Goal: Task Accomplishment & Management: Use online tool/utility

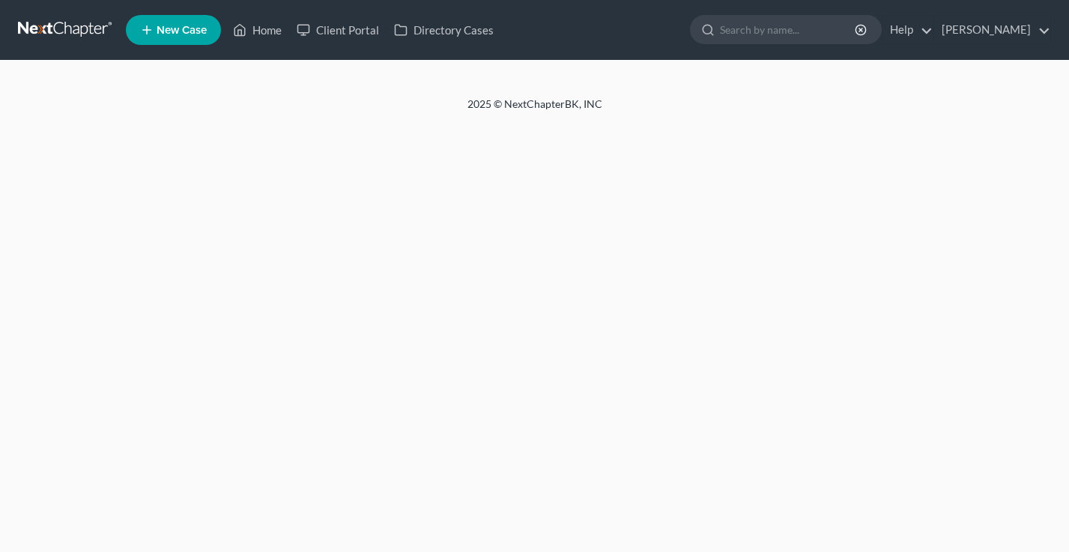
select select "18"
select select "0"
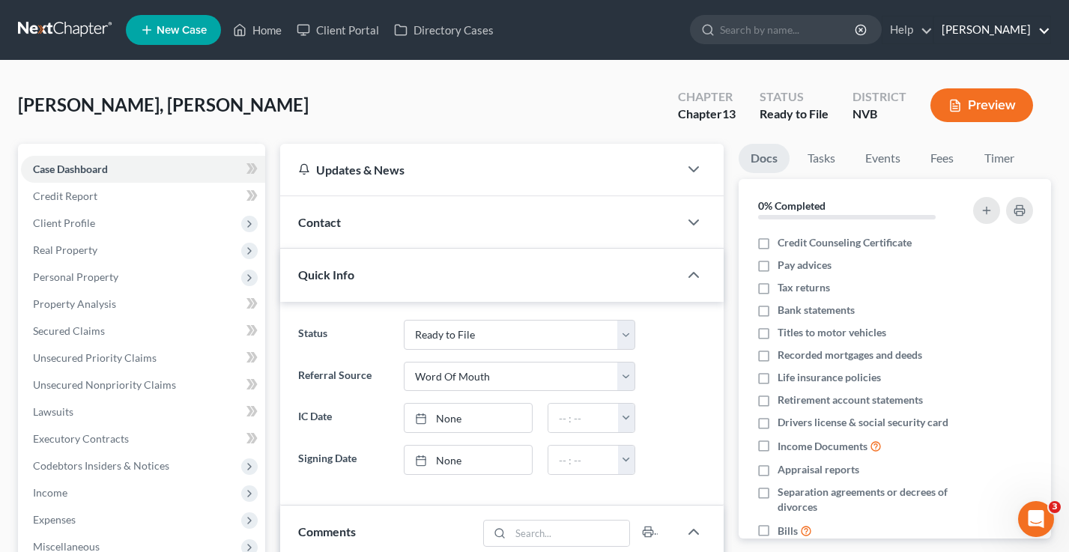
click at [1017, 37] on link "[PERSON_NAME]" at bounding box center [992, 29] width 116 height 27
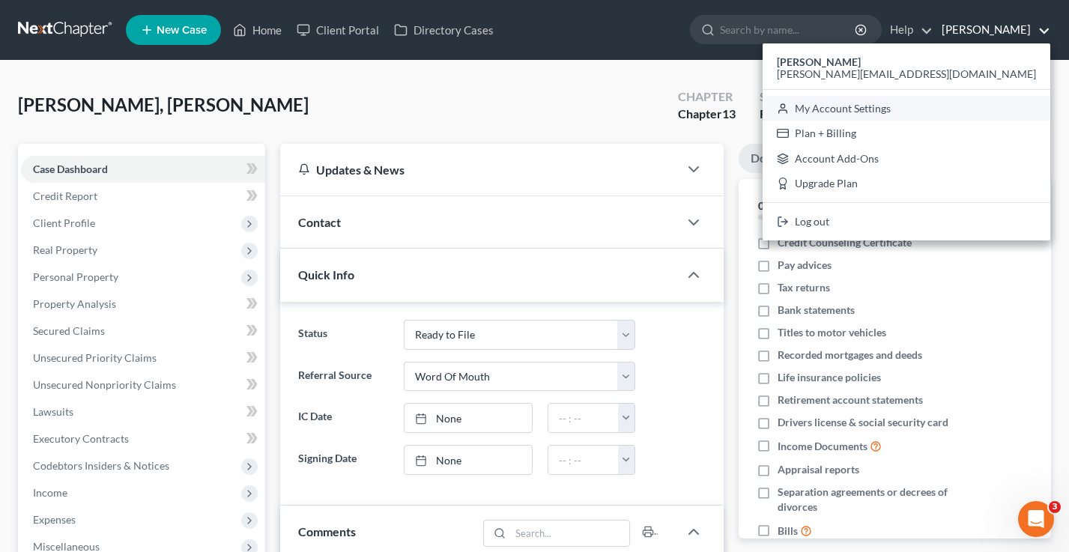
click at [981, 107] on link "My Account Settings" at bounding box center [907, 108] width 288 height 25
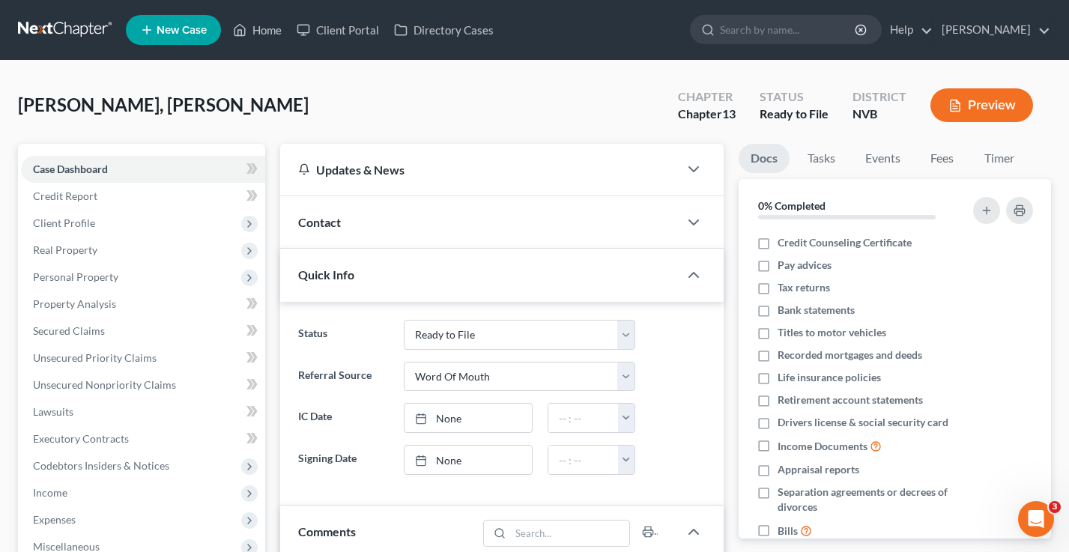
select select "24"
select select "31"
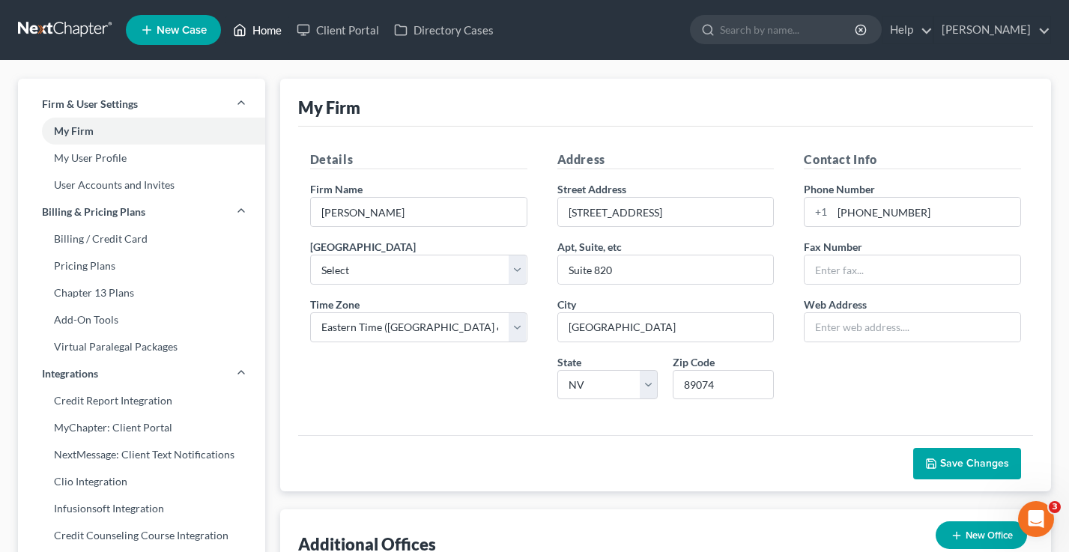
click at [256, 35] on link "Home" at bounding box center [257, 29] width 64 height 27
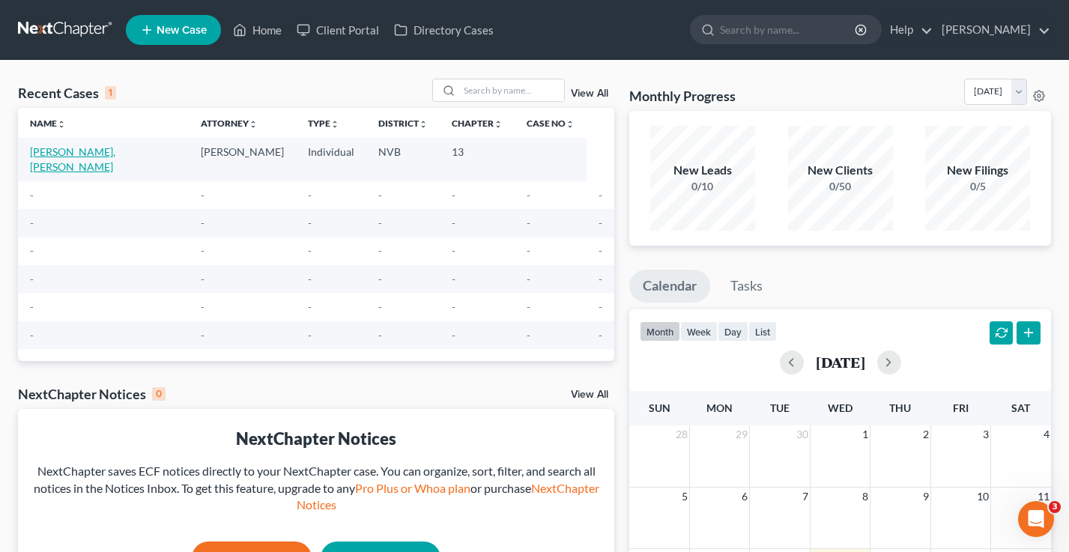
click at [74, 153] on link "[PERSON_NAME], [PERSON_NAME]" at bounding box center [72, 159] width 85 height 28
select select "18"
select select "0"
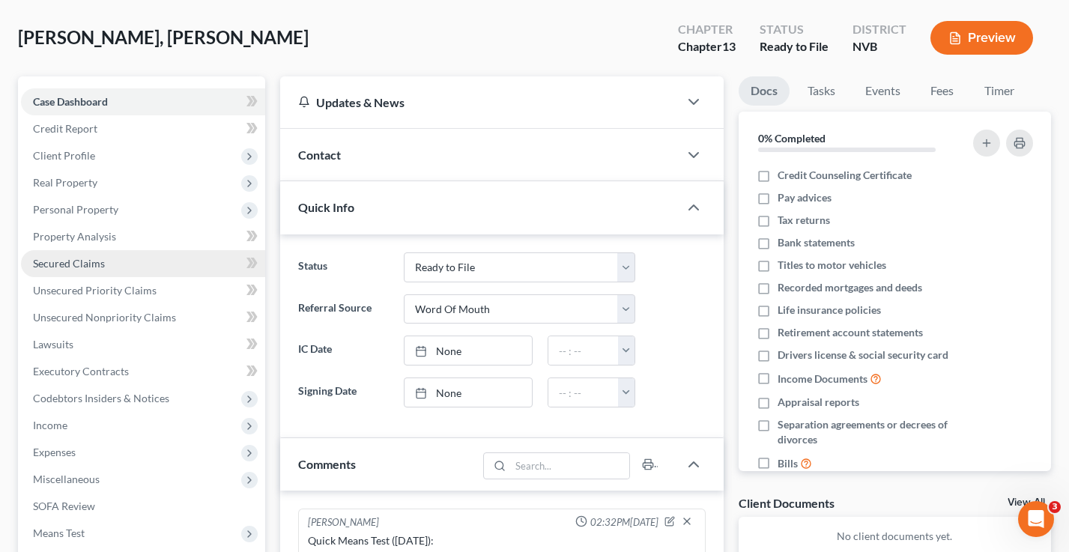
scroll to position [294, 0]
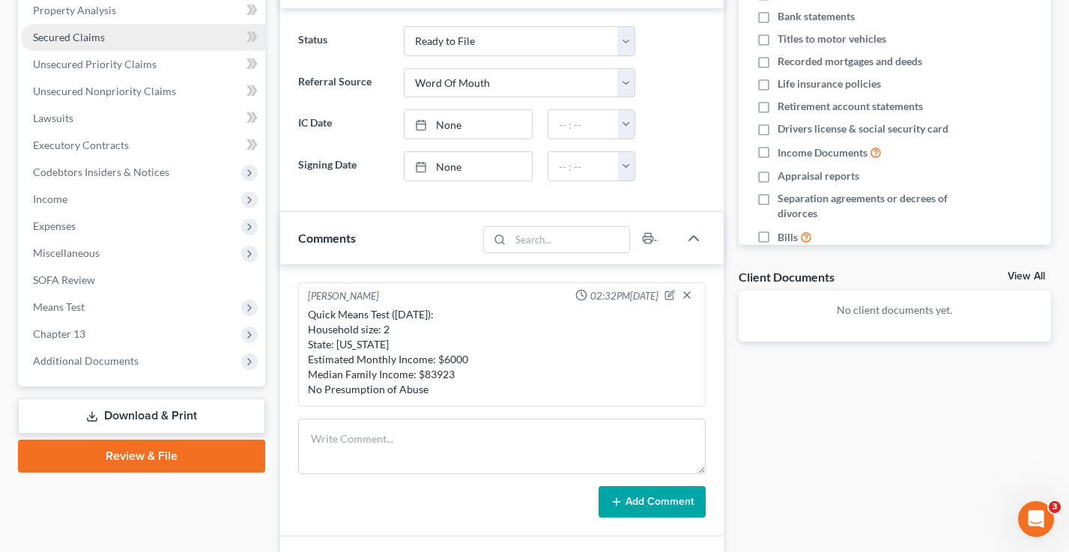
click at [86, 331] on span "Chapter 13" at bounding box center [143, 334] width 244 height 27
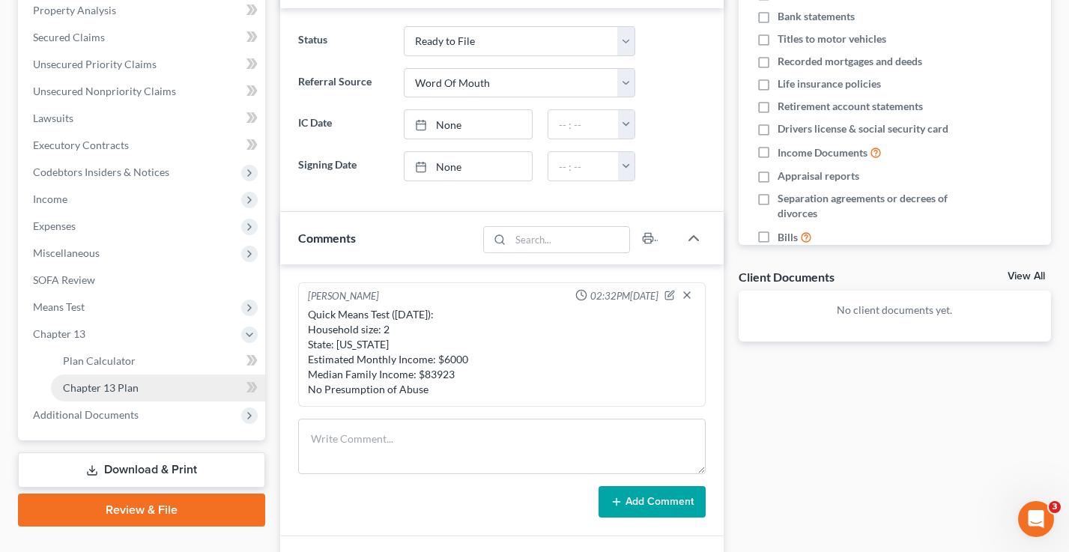
click at [123, 387] on span "Chapter 13 Plan" at bounding box center [101, 387] width 76 height 13
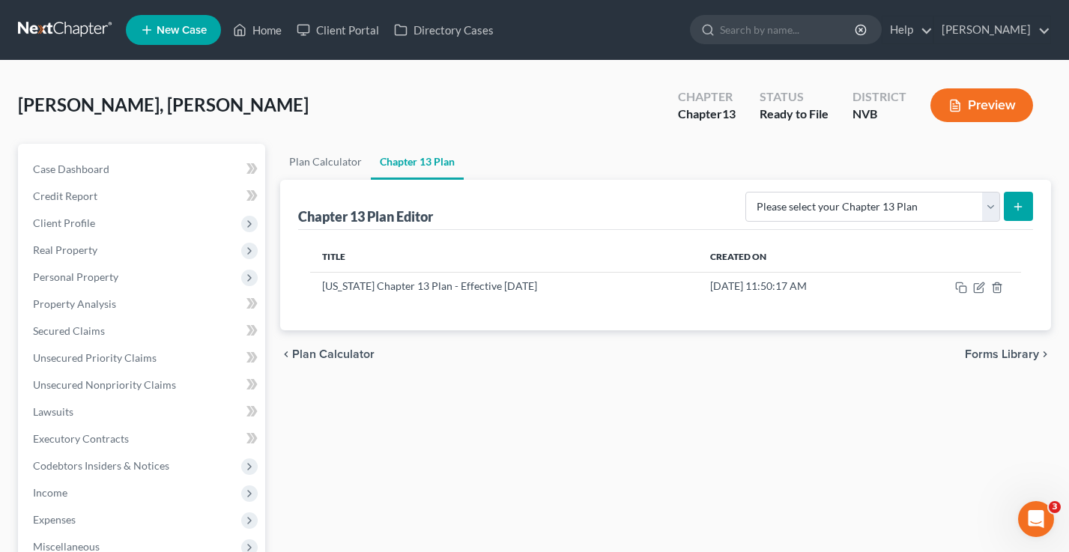
scroll to position [128, 0]
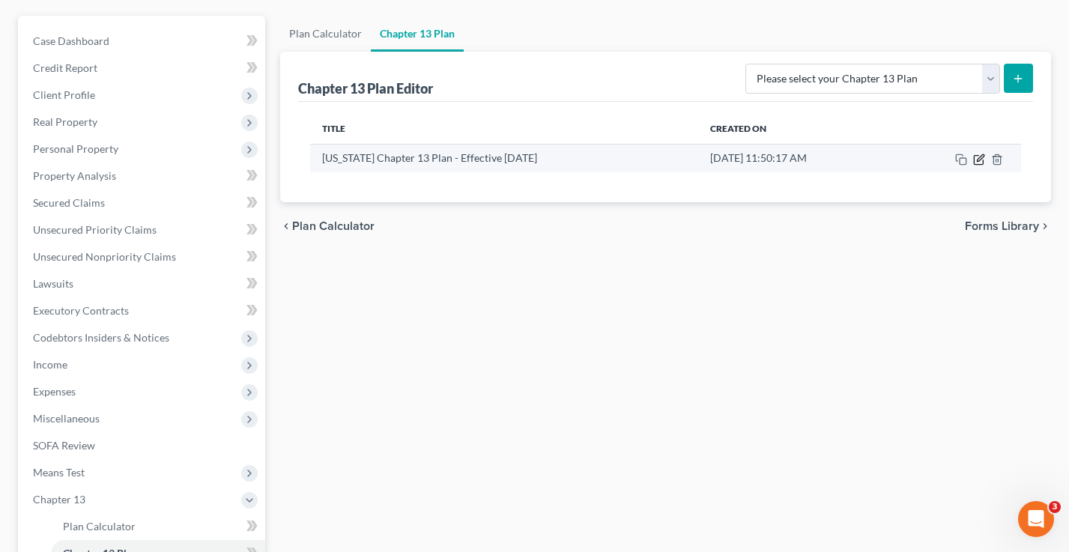
click at [981, 158] on icon "button" at bounding box center [980, 157] width 7 height 7
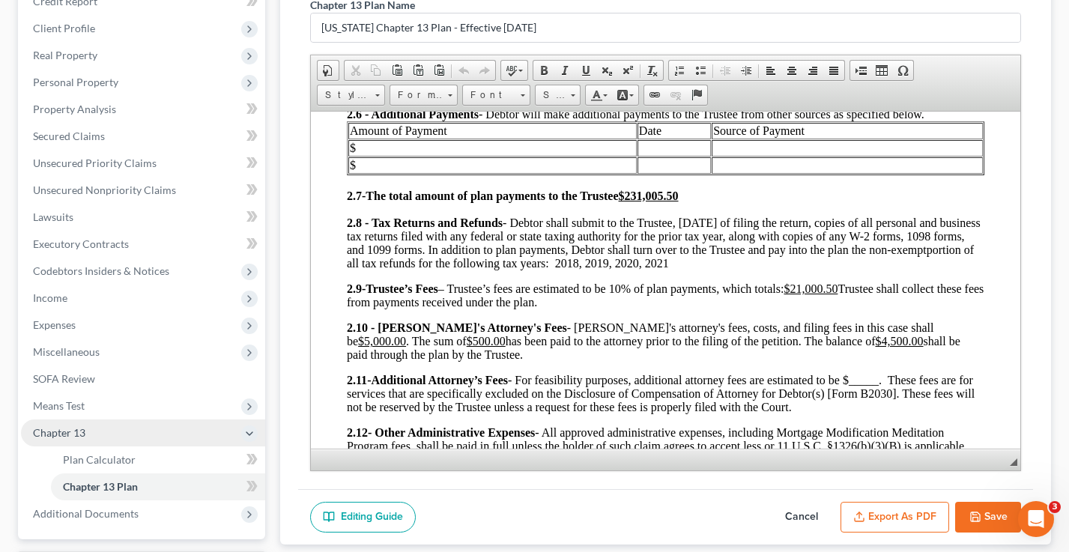
scroll to position [208, 0]
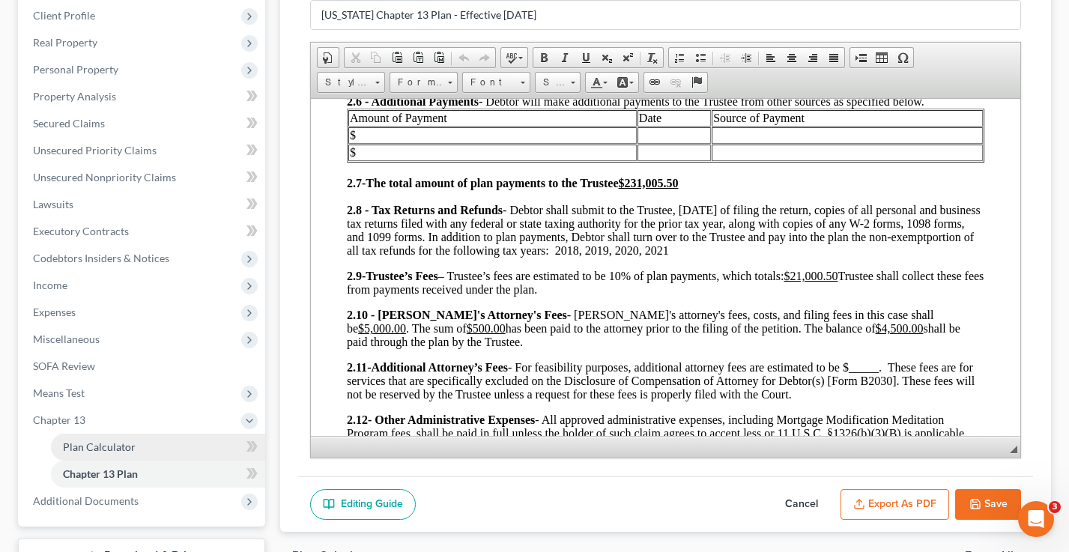
click at [97, 445] on span "Plan Calculator" at bounding box center [99, 447] width 73 height 13
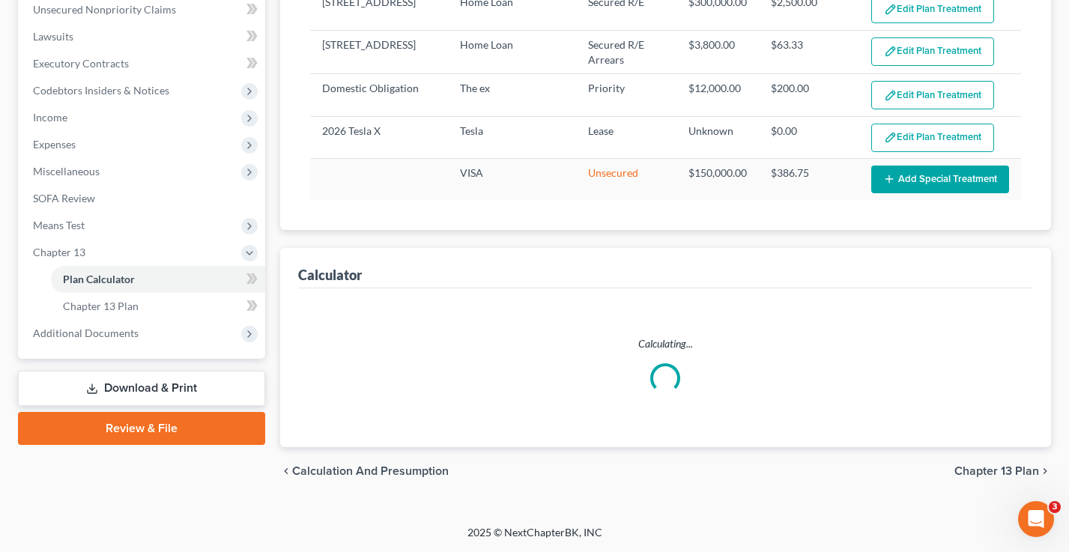
select select "59"
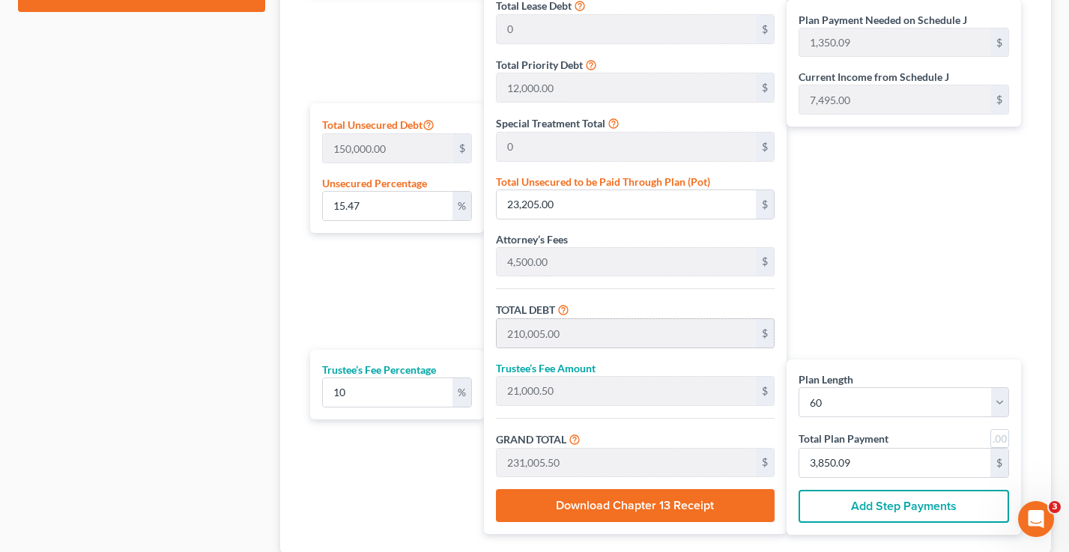
scroll to position [809, 0]
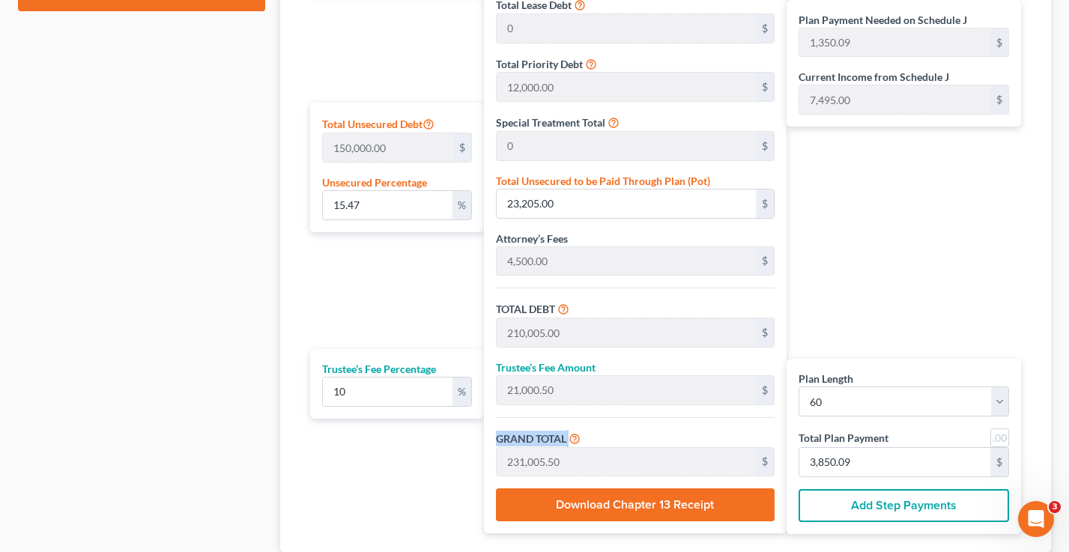
drag, startPoint x: 602, startPoint y: 438, endPoint x: 491, endPoint y: 438, distance: 110.9
click at [491, 438] on div "Total Mortgage Payment Made Through Plan 150,000.00 $ Total Secured Debt 20,300…" at bounding box center [635, 200] width 303 height 667
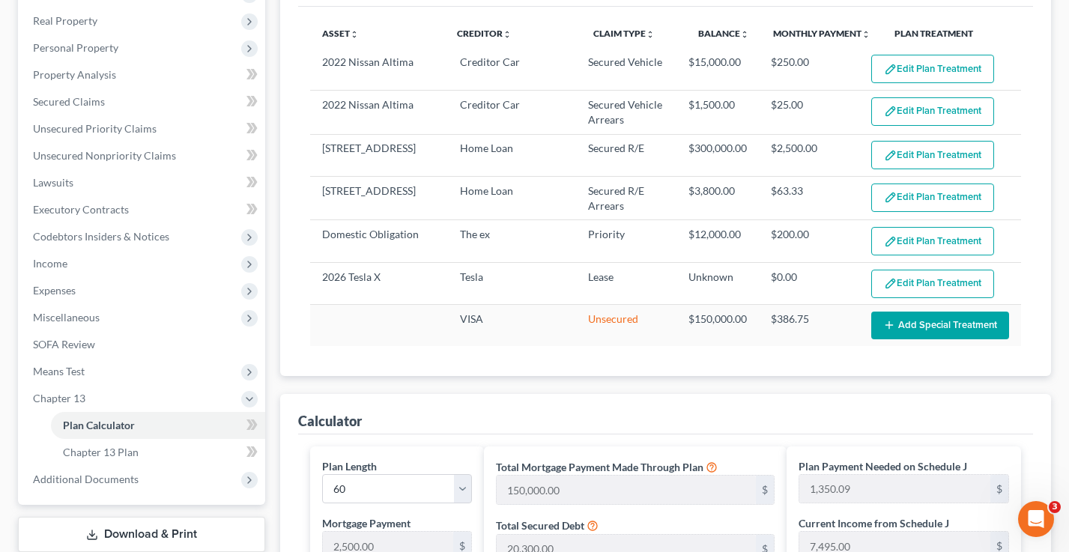
scroll to position [0, 0]
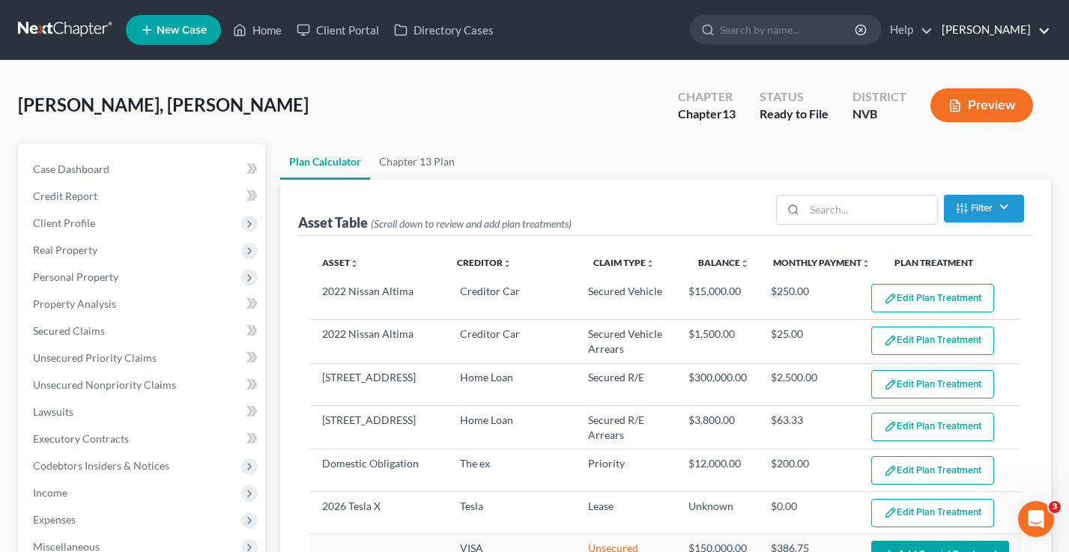
click at [1013, 22] on link "[PERSON_NAME]" at bounding box center [992, 29] width 116 height 27
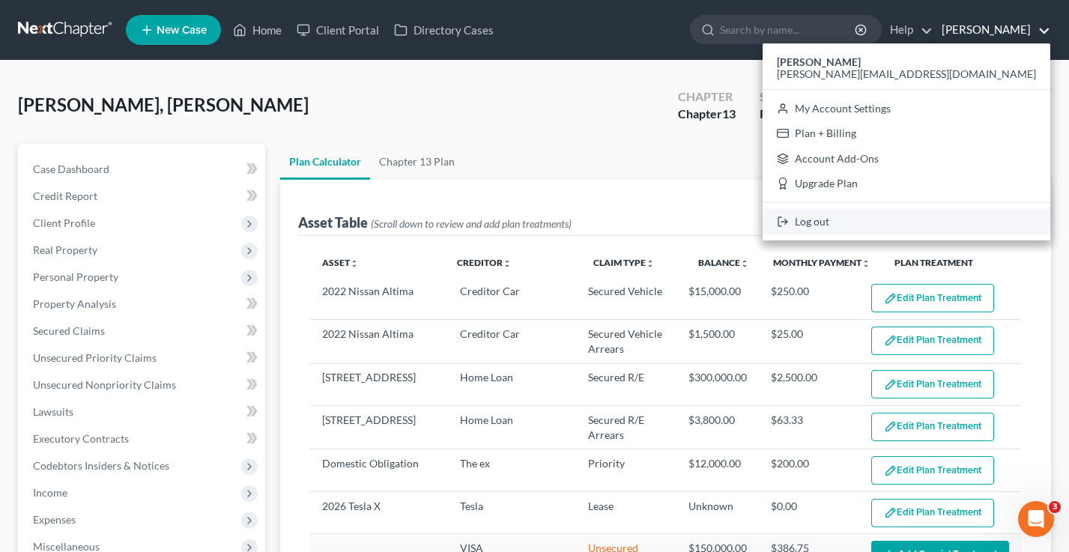
click at [972, 223] on link "Log out" at bounding box center [907, 221] width 288 height 25
